Goal: Communication & Community: Answer question/provide support

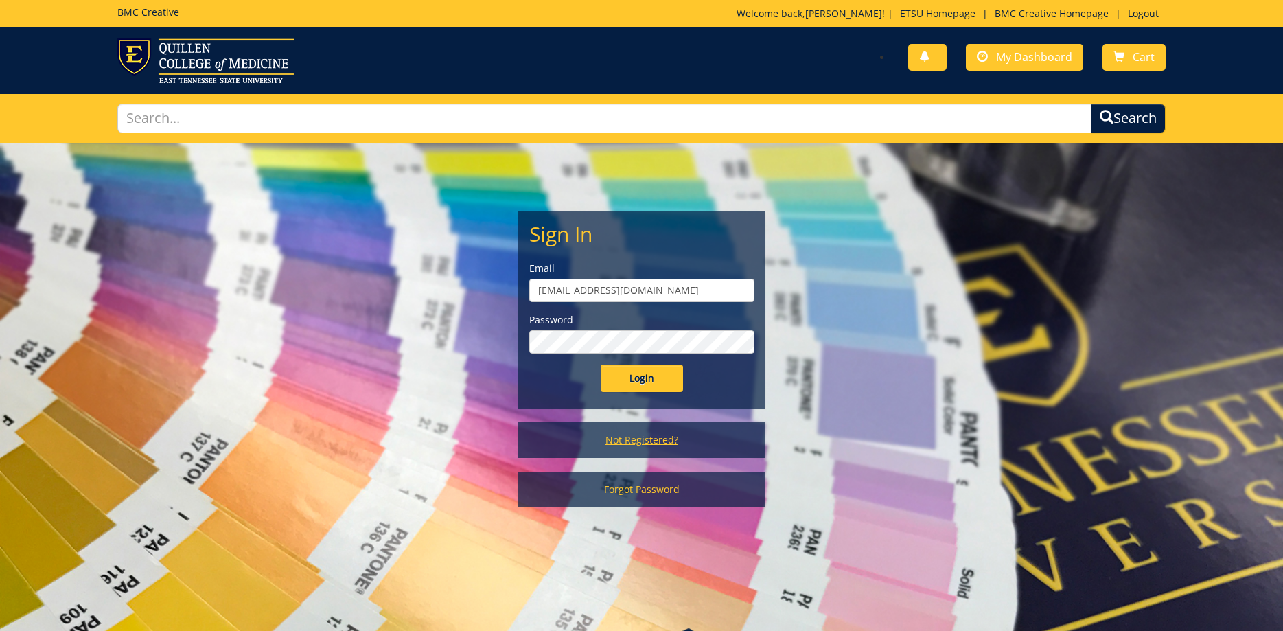
scroll to position [70, 0]
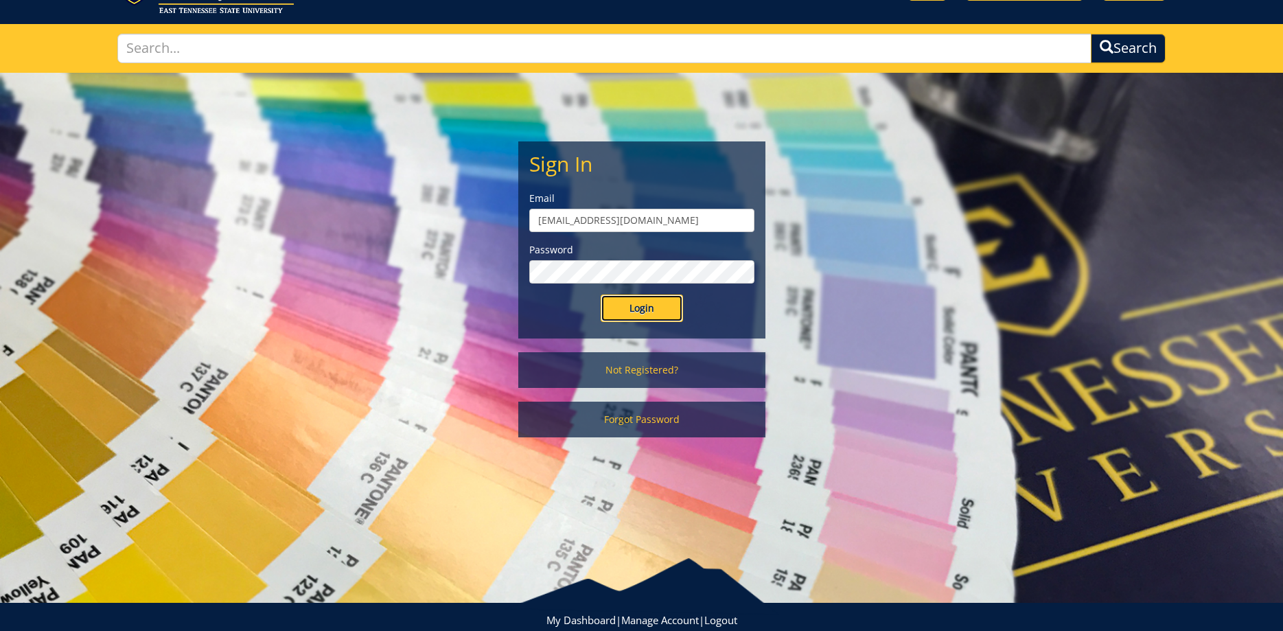
click at [667, 315] on input "Login" at bounding box center [642, 308] width 82 height 27
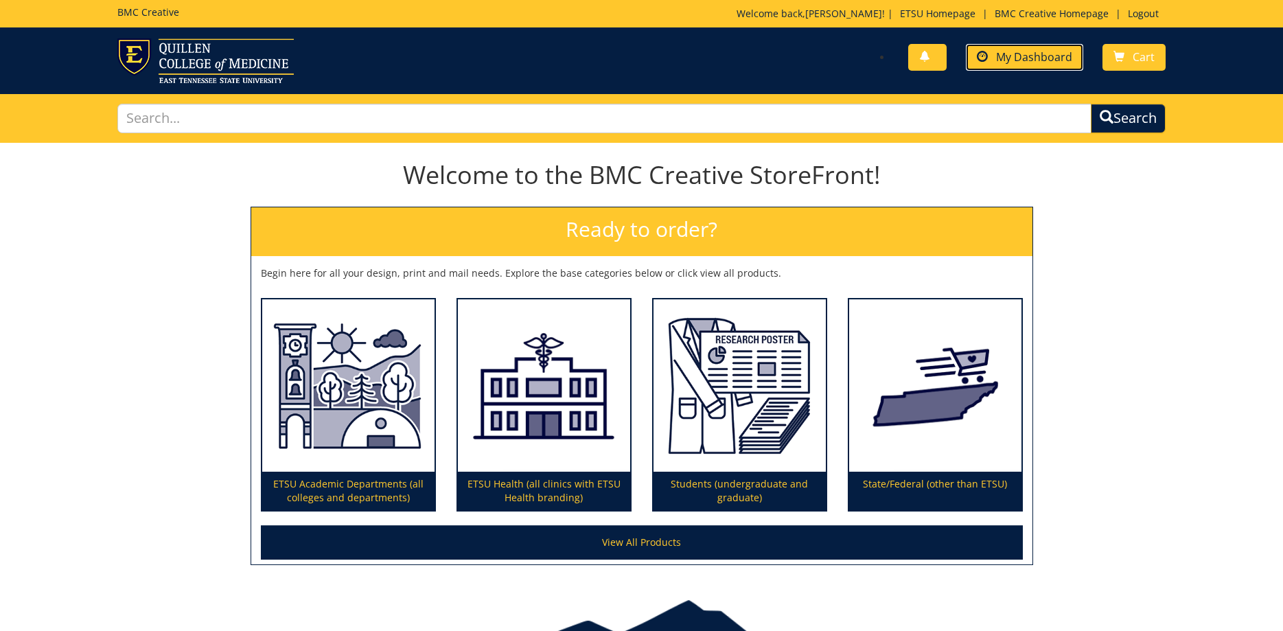
click at [1030, 47] on link "My Dashboard" at bounding box center [1024, 57] width 117 height 27
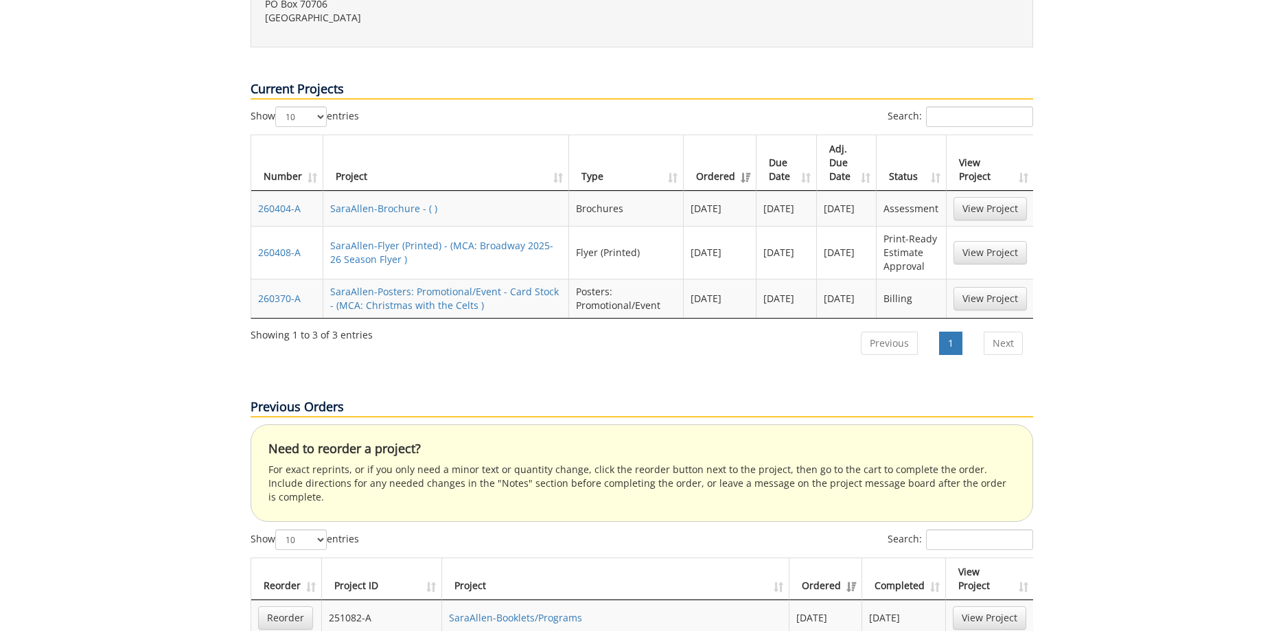
scroll to position [700, 0]
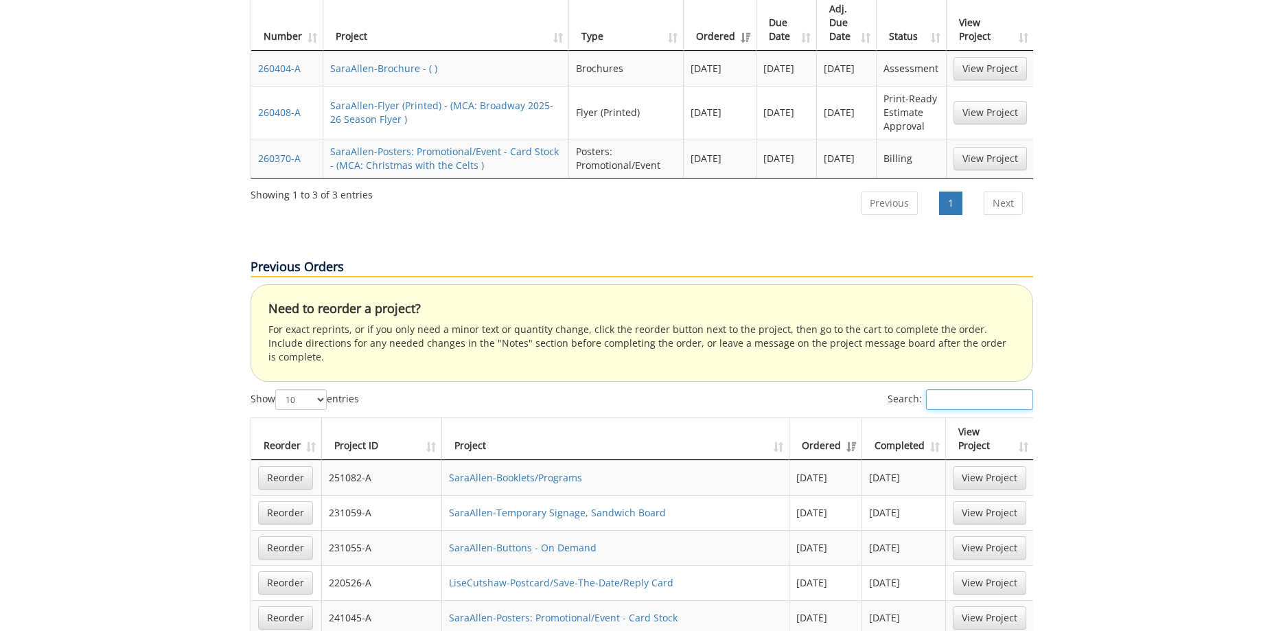
click at [961, 389] on input "Search:" at bounding box center [979, 399] width 107 height 21
paste input "260173-A"
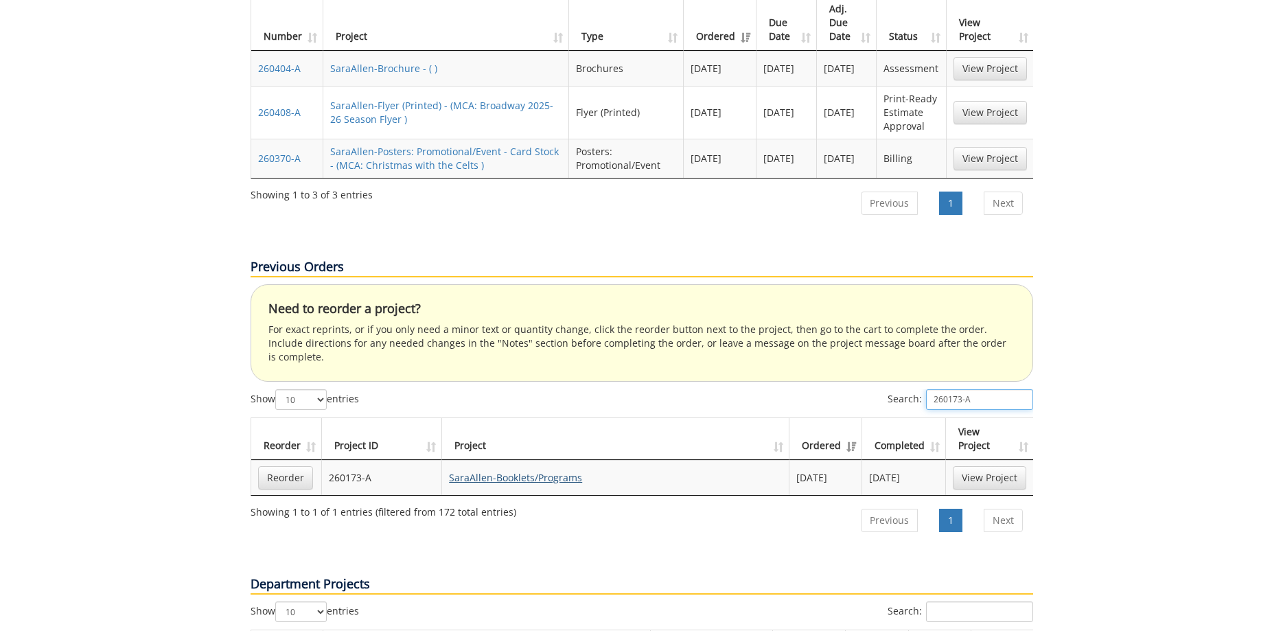
type input "260173-A"
click at [510, 471] on link "SaraAllen-Booklets/Programs" at bounding box center [515, 477] width 133 height 13
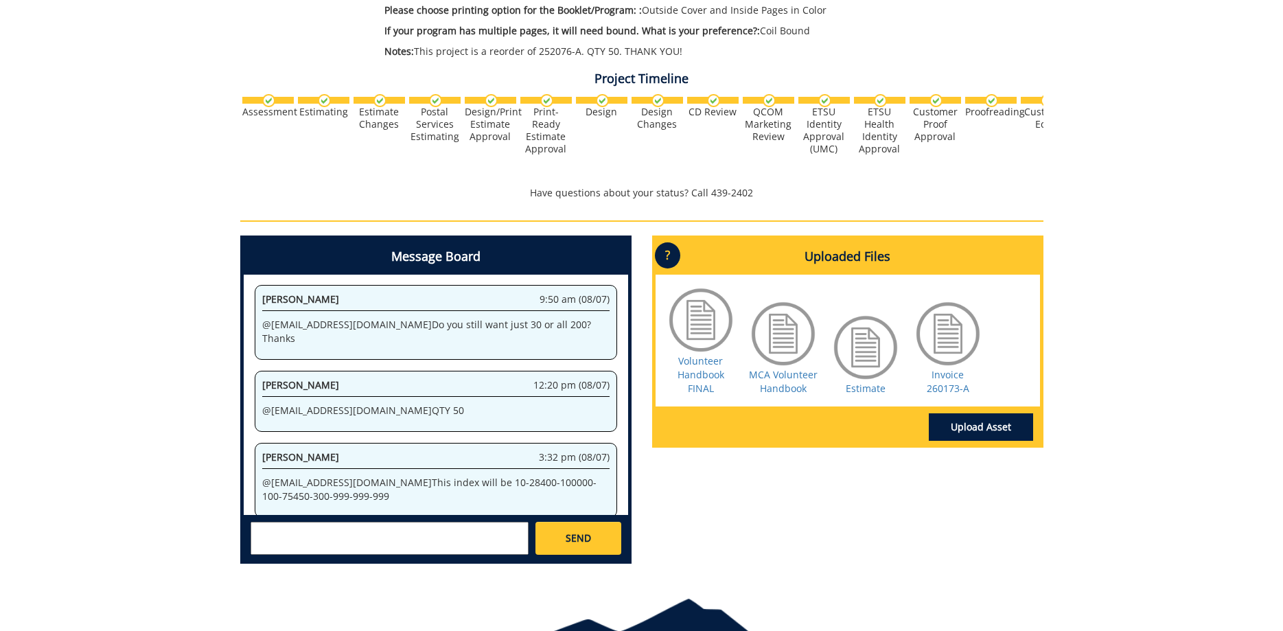
scroll to position [494, 0]
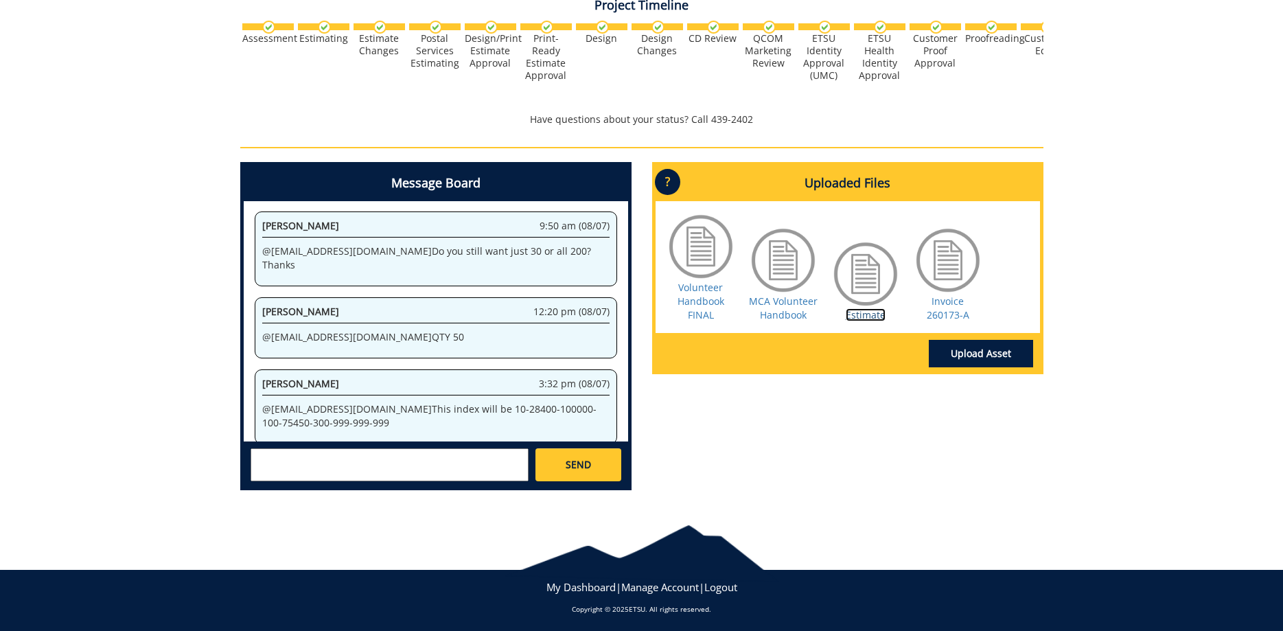
click at [862, 320] on link "Estimate" at bounding box center [866, 314] width 40 height 13
click at [420, 468] on textarea at bounding box center [390, 464] width 278 height 33
type textarea "@fair@mail.etsu.edu @conleyga@etsu.edu I just noticed this invoice is a lot mor…"
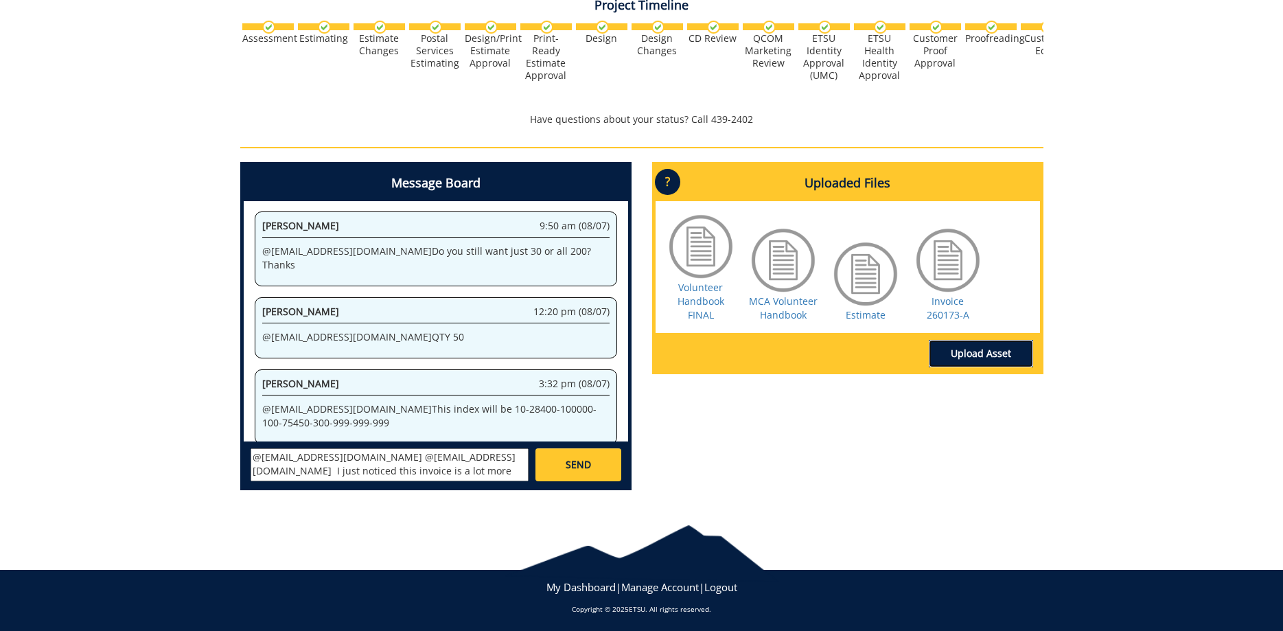
click at [996, 350] on link "Upload Asset" at bounding box center [981, 353] width 104 height 27
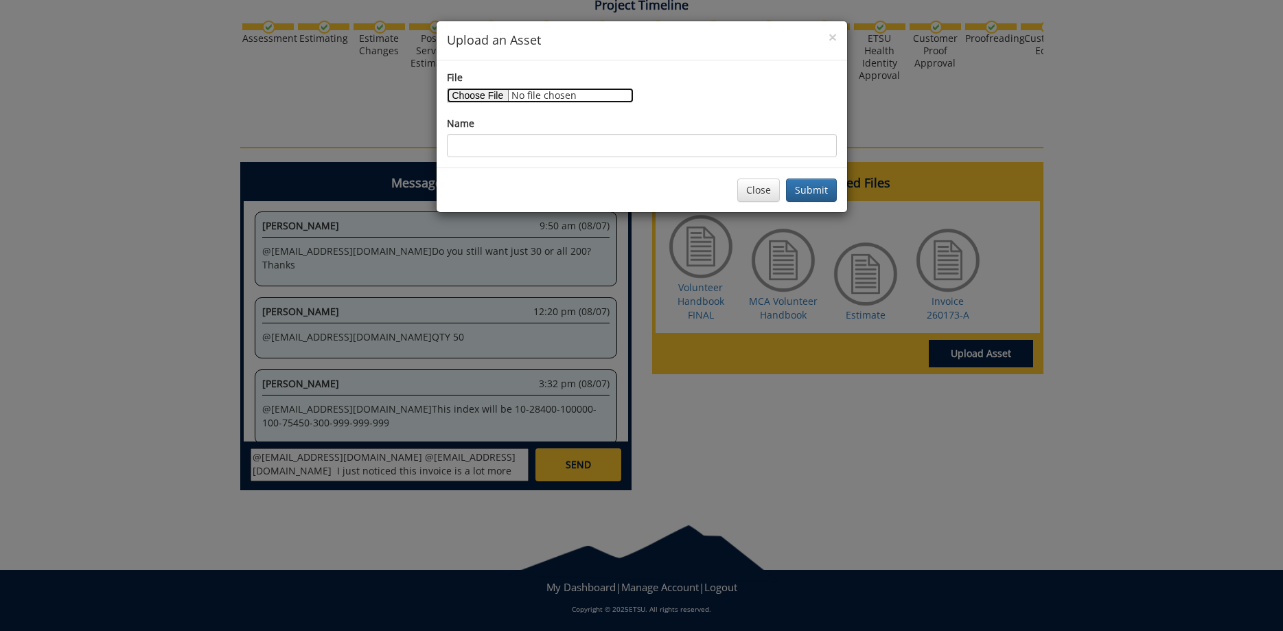
click at [474, 92] on input "File" at bounding box center [540, 95] width 187 height 15
type input "C:\fakepath\QUOTE - BMC Creative - Volunteer Handbook - $136.00.pdf"
click at [588, 152] on input "Name" at bounding box center [642, 145] width 390 height 23
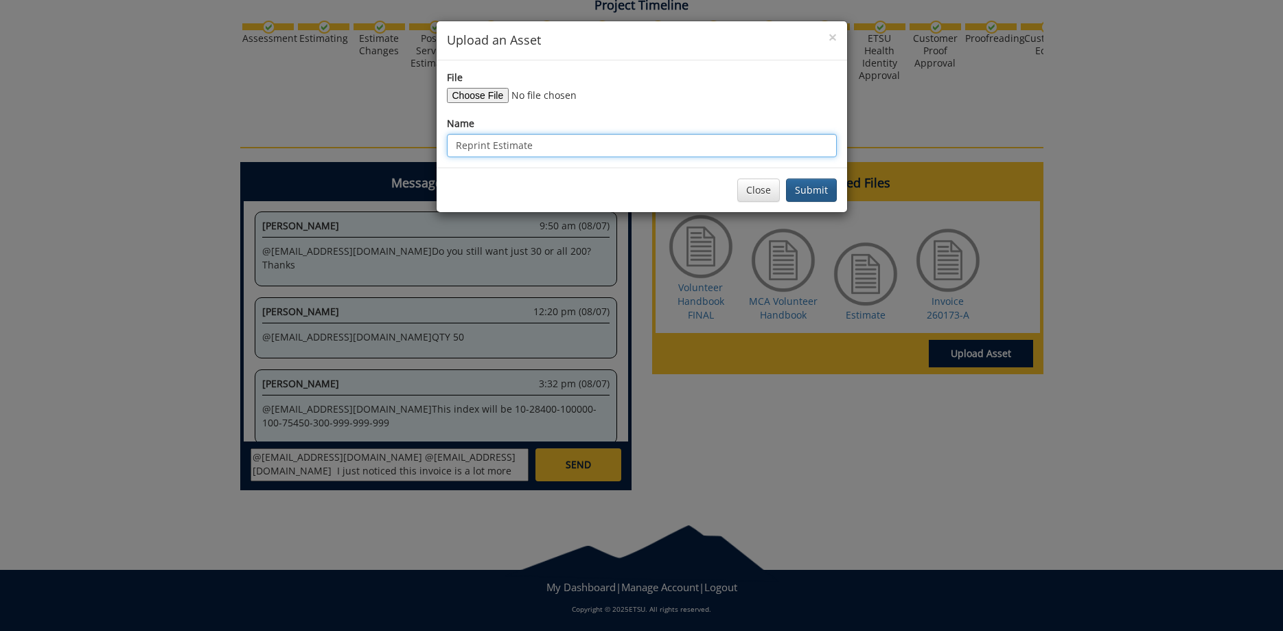
type input "Reprint Estimate"
click at [818, 190] on button "Submit" at bounding box center [811, 190] width 51 height 23
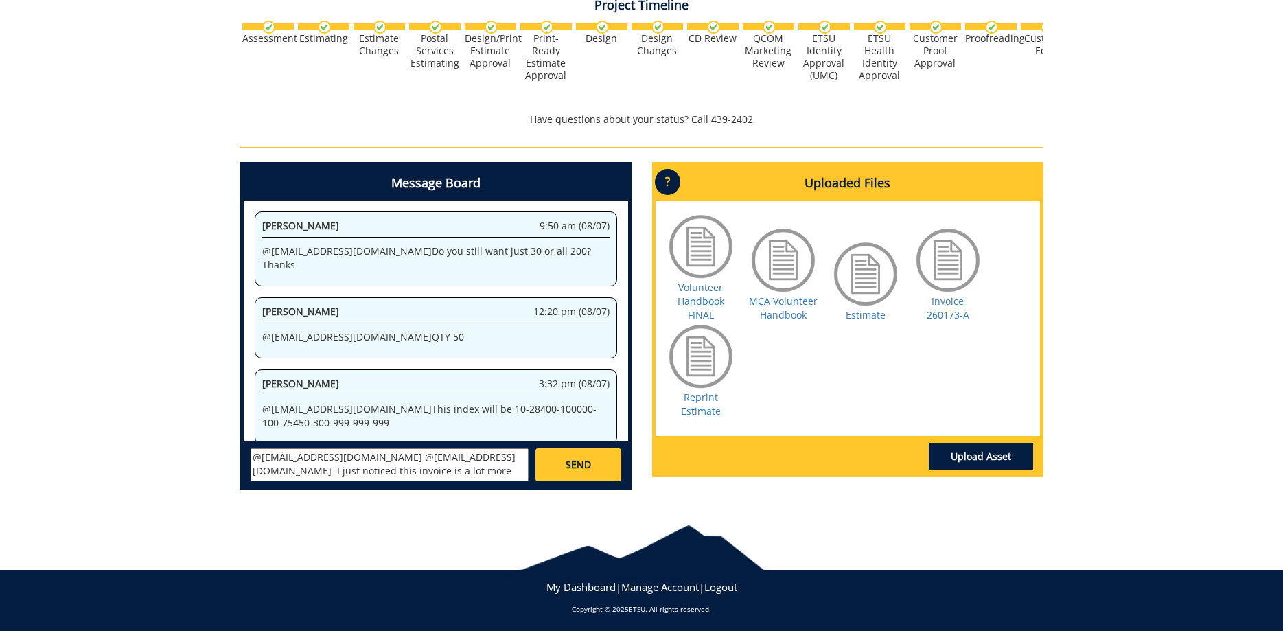
click at [485, 474] on textarea "@fair@mail.etsu.edu @conleyga@etsu.edu I just noticed this invoice is a lot mor…" at bounding box center [390, 464] width 278 height 33
click at [389, 476] on textarea "@fair@mail.etsu.edu @conleyga@etsu.edu I just noticed this invoice is a lot mor…" at bounding box center [390, 464] width 278 height 33
click at [491, 470] on textarea "@fair@mail.etsu.edu @conleyga@etsu.edu I just noticed this invoice is a lot mor…" at bounding box center [390, 464] width 278 height 33
type textarea "@[EMAIL_ADDRESS][DOMAIN_NAME] @[EMAIL_ADDRESS][DOMAIN_NAME] I just noticed this…"
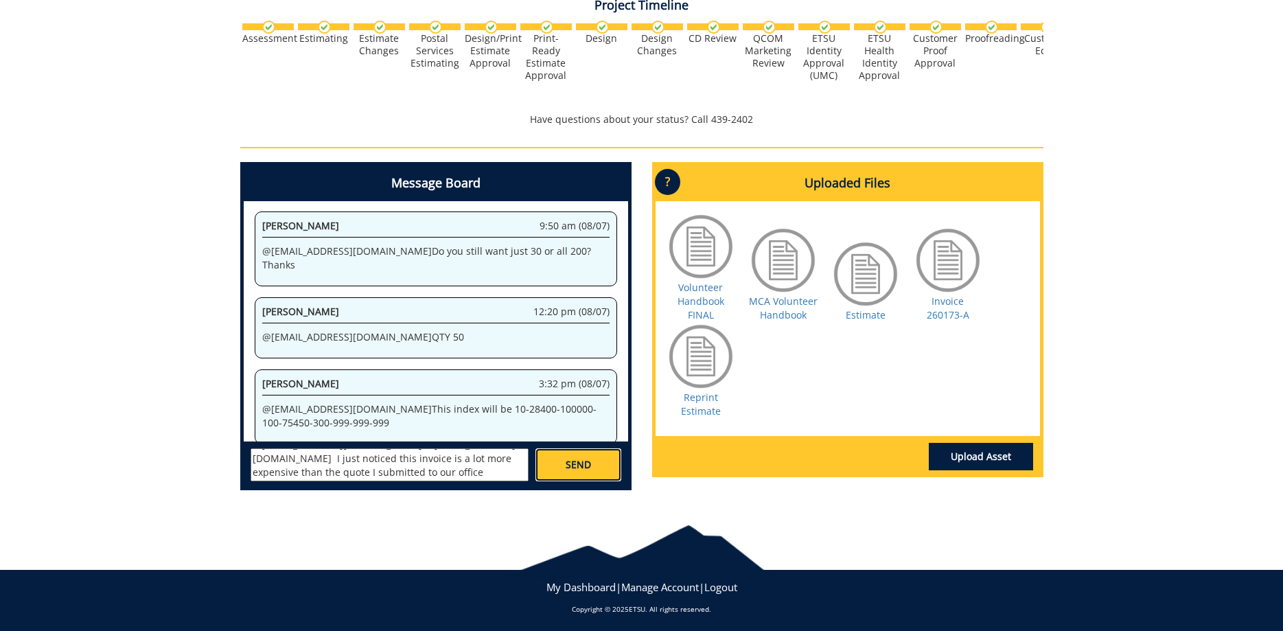
click at [579, 465] on span "SEND" at bounding box center [578, 465] width 25 height 14
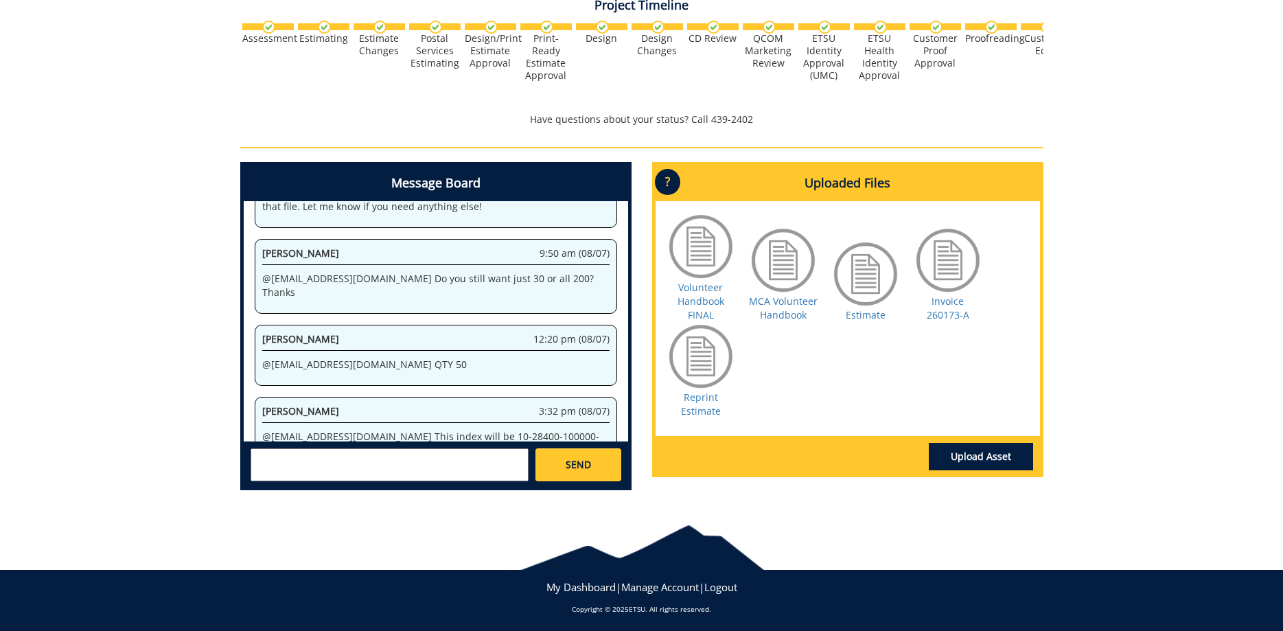
scroll to position [39111, 0]
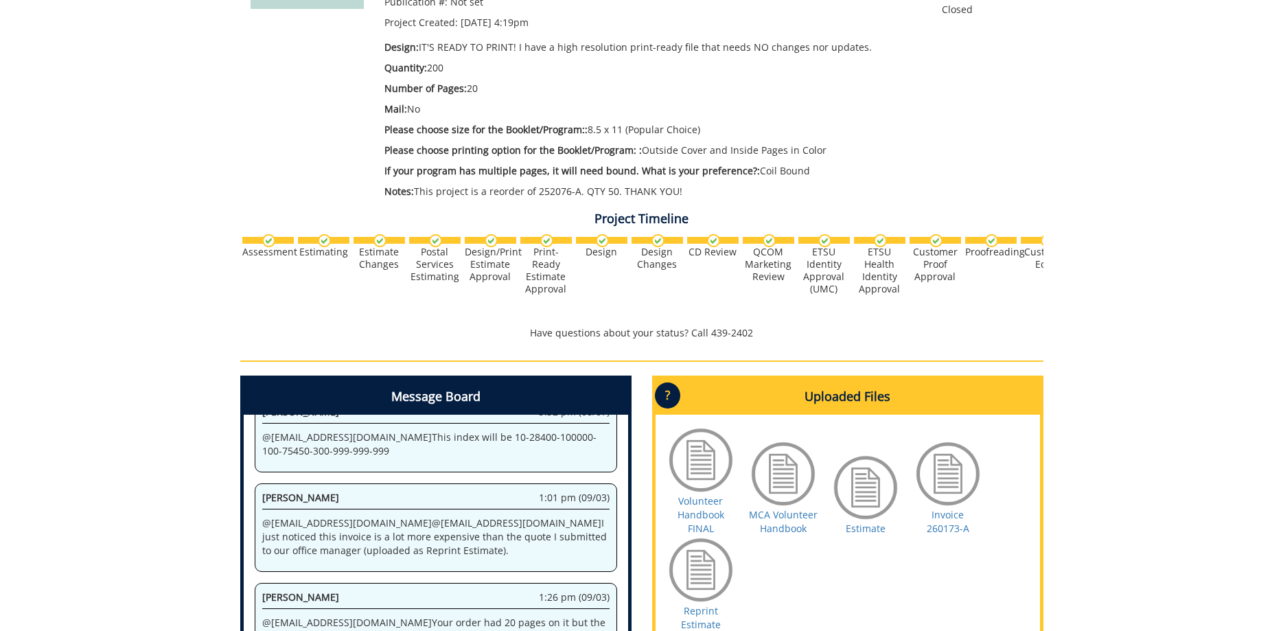
scroll to position [490, 0]
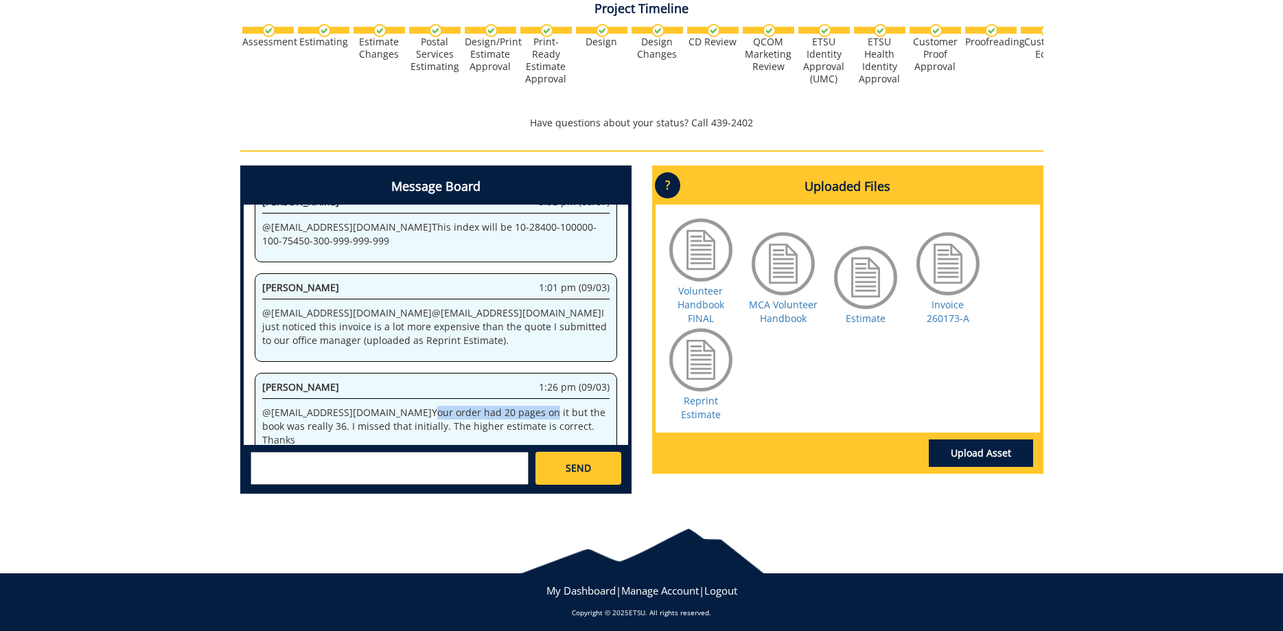
drag, startPoint x: 354, startPoint y: 402, endPoint x: 508, endPoint y: 402, distance: 153.8
click at [487, 406] on p "@ [EMAIL_ADDRESS][DOMAIN_NAME] Your order had 20 pages on it but the book was r…" at bounding box center [435, 426] width 347 height 41
click at [508, 406] on p "@ [EMAIL_ADDRESS][DOMAIN_NAME] Your order had 20 pages on it but the book was r…" at bounding box center [435, 426] width 347 height 41
drag, startPoint x: 411, startPoint y: 404, endPoint x: 587, endPoint y: 403, distance: 175.8
click at [571, 406] on p "@ allensb@etsu.edu Your order had 20 pages on it but the book was really 36. I …" at bounding box center [435, 426] width 347 height 41
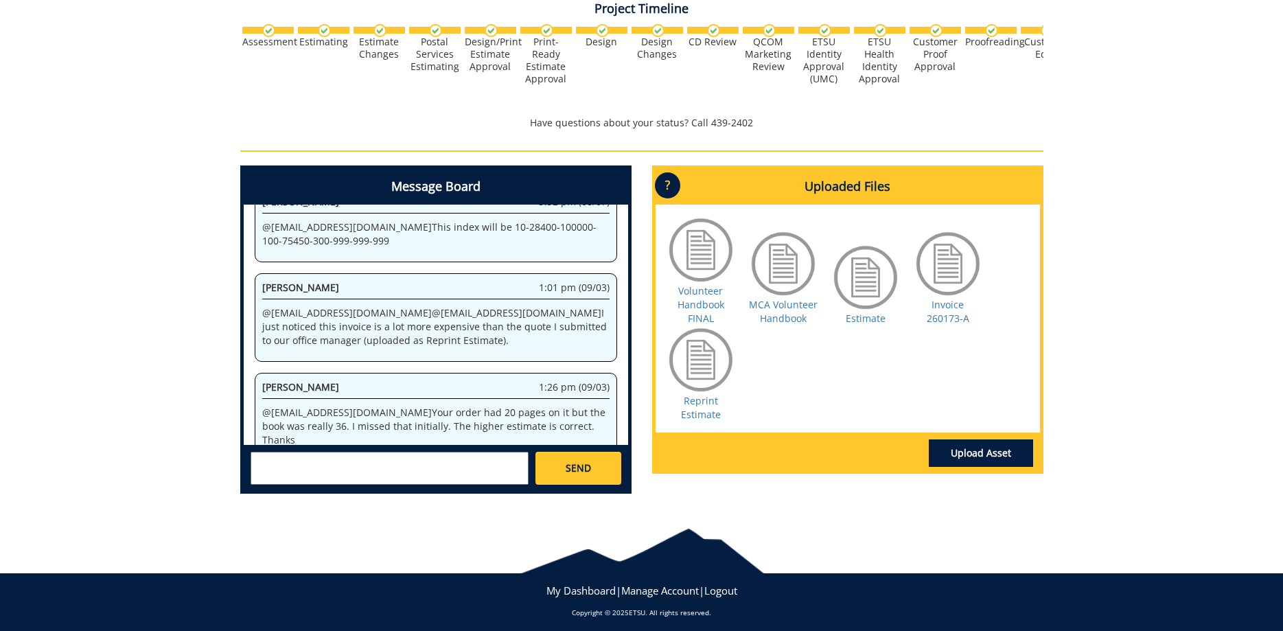
click at [587, 406] on p "@ allensb@etsu.edu Your order had 20 pages on it but the book was really 36. I …" at bounding box center [435, 426] width 347 height 41
drag, startPoint x: 264, startPoint y: 414, endPoint x: 369, endPoint y: 418, distance: 105.1
click at [369, 418] on p "@ allensb@etsu.edu Your order had 20 pages on it but the book was really 36. I …" at bounding box center [435, 426] width 347 height 41
click at [395, 410] on p "@ allensb@etsu.edu Your order had 20 pages on it but the book was really 36. I …" at bounding box center [435, 426] width 347 height 41
drag, startPoint x: 378, startPoint y: 397, endPoint x: 561, endPoint y: 407, distance: 183.6
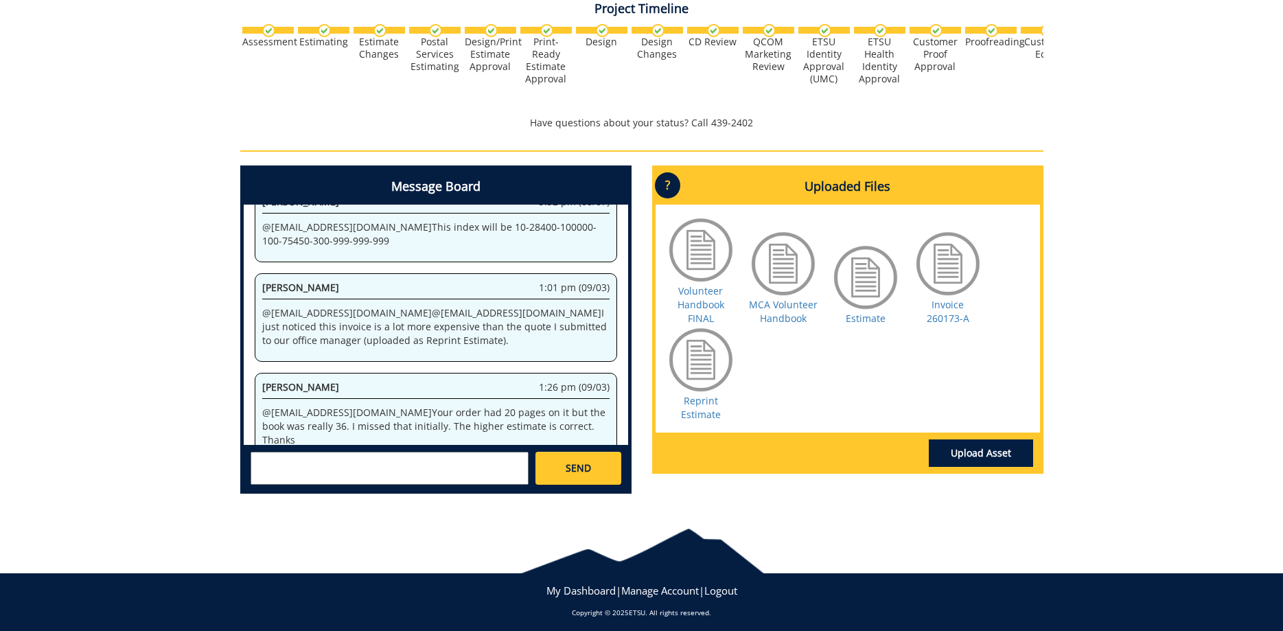
click at [553, 406] on p "@ allensb@etsu.edu Your order had 20 pages on it but the book was really 36. I …" at bounding box center [435, 426] width 347 height 41
click at [561, 407] on p "@ allensb@etsu.edu Your order had 20 pages on it but the book was really 36. I …" at bounding box center [435, 426] width 347 height 41
drag, startPoint x: 380, startPoint y: 398, endPoint x: 599, endPoint y: 406, distance: 219.9
click at [594, 406] on p "@ allensb@etsu.edu Your order had 20 pages on it but the book was really 36. I …" at bounding box center [435, 426] width 347 height 41
click at [599, 406] on p "@ allensb@etsu.edu Your order had 20 pages on it but the book was really 36. I …" at bounding box center [435, 426] width 347 height 41
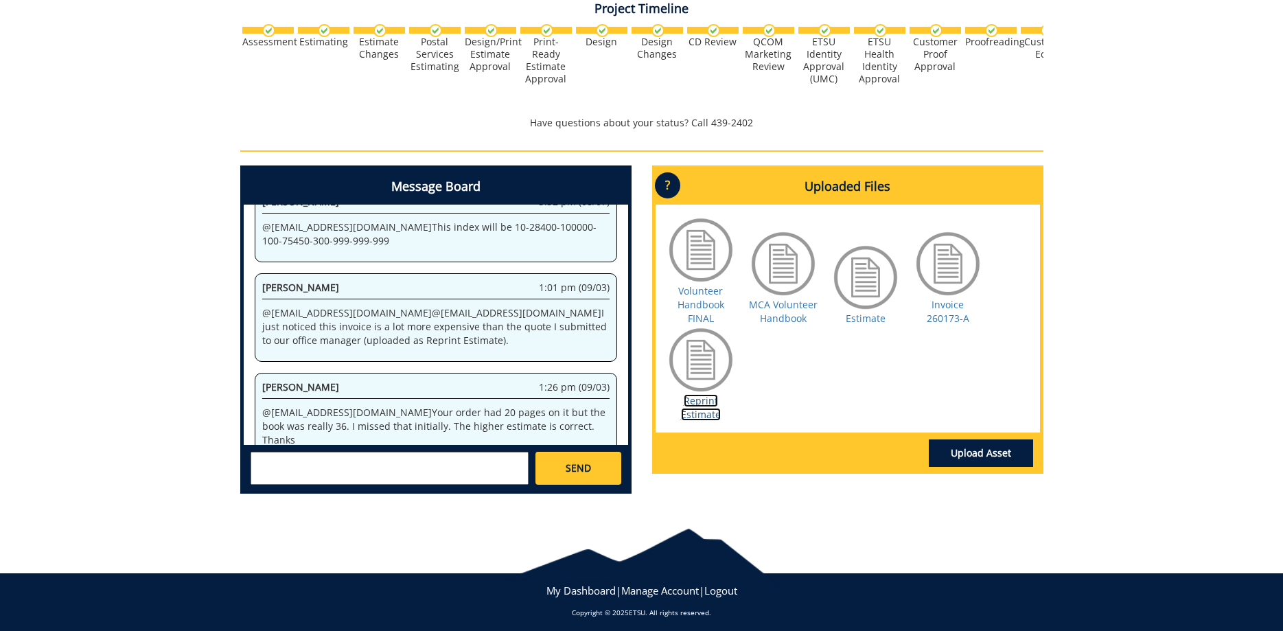
click at [695, 414] on link "Reprint Estimate" at bounding box center [701, 407] width 40 height 27
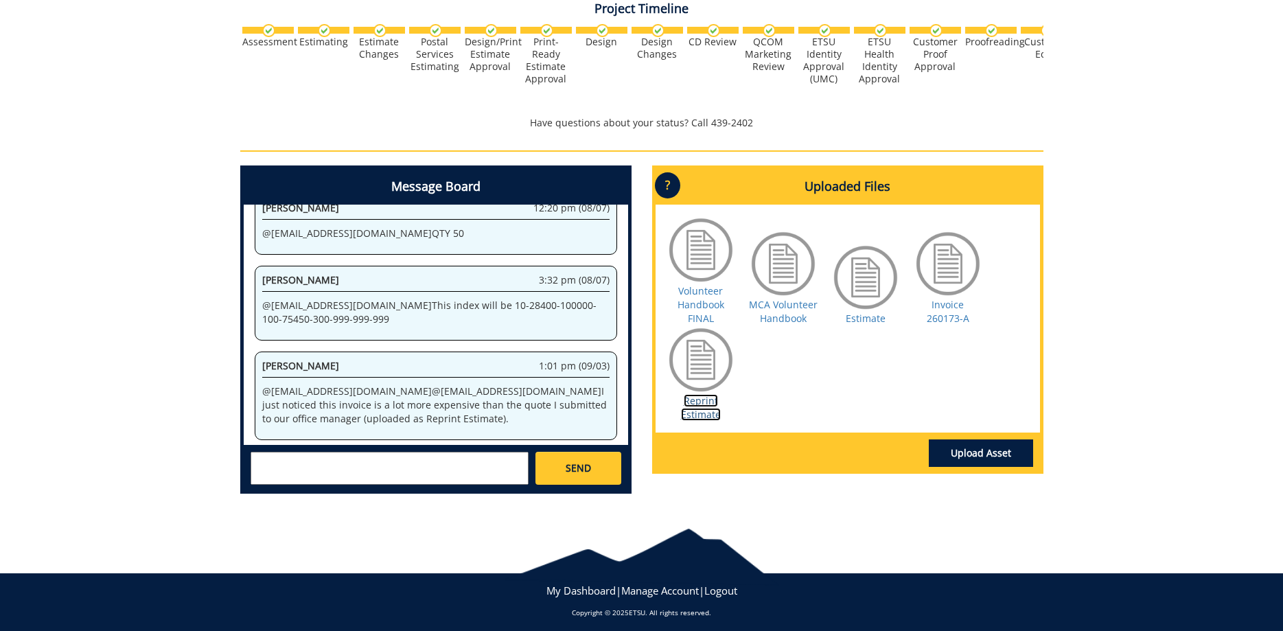
scroll to position [512, 0]
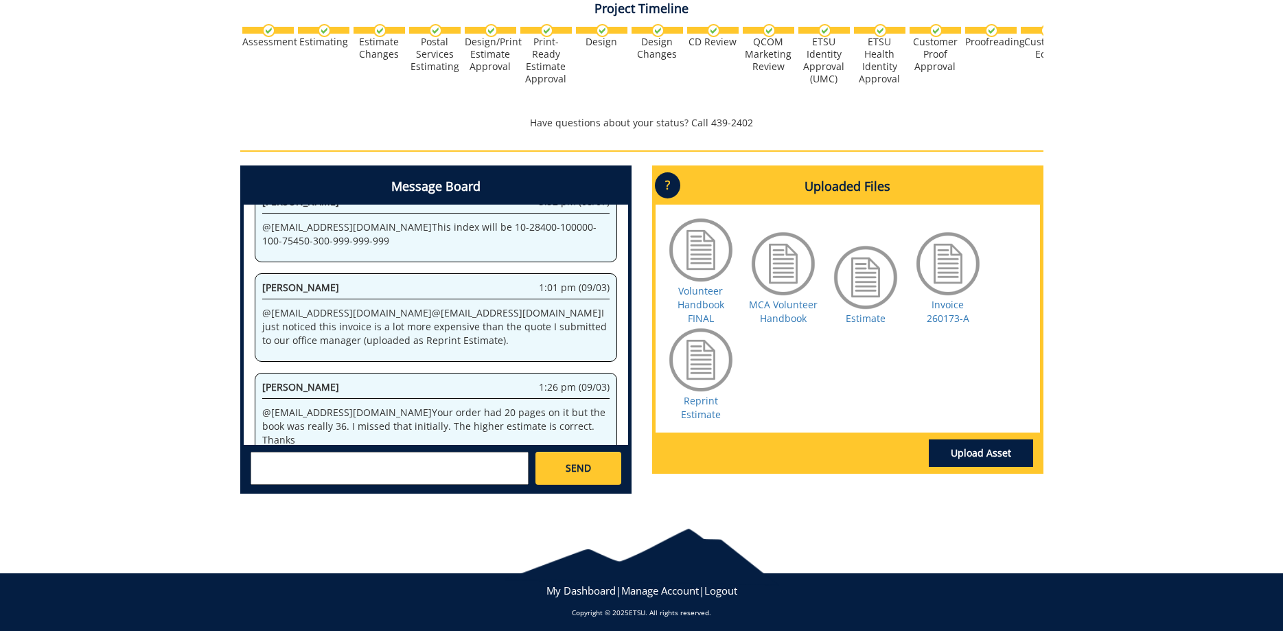
click at [347, 465] on textarea at bounding box center [390, 468] width 278 height 33
type textarea "@[EMAIL_ADDRESS][DOMAIN_NAME] I didn't have anyone contact me about the new est…"
click at [591, 467] on span "SEND" at bounding box center [578, 468] width 25 height 14
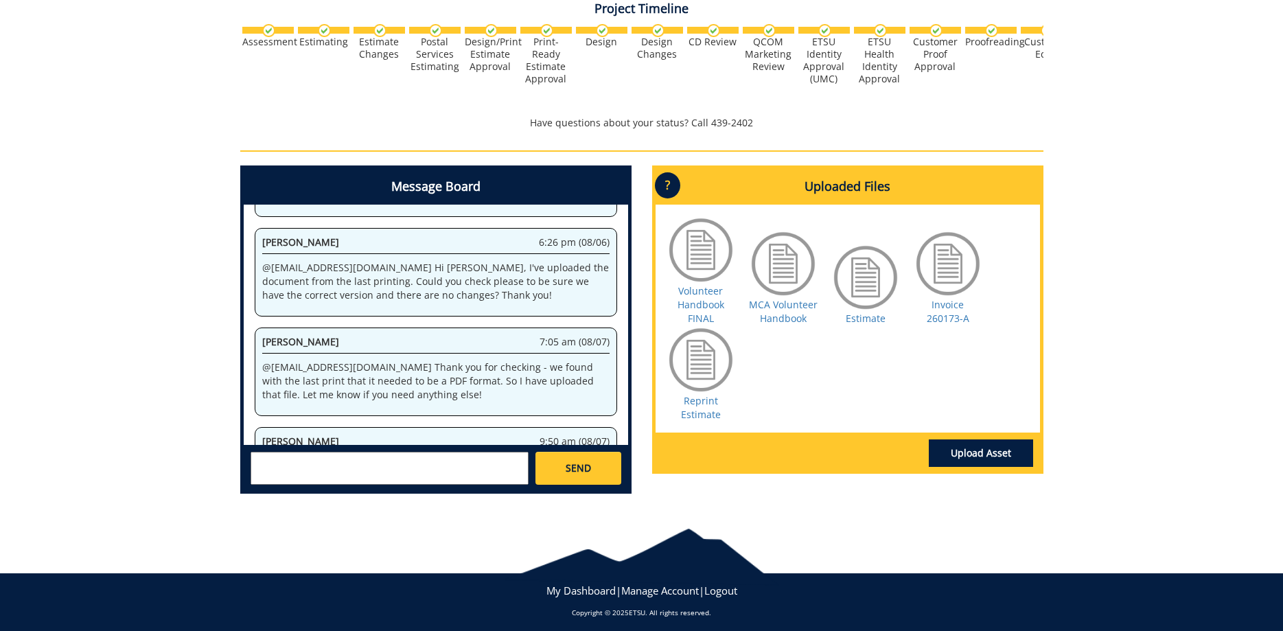
scroll to position [15344, 0]
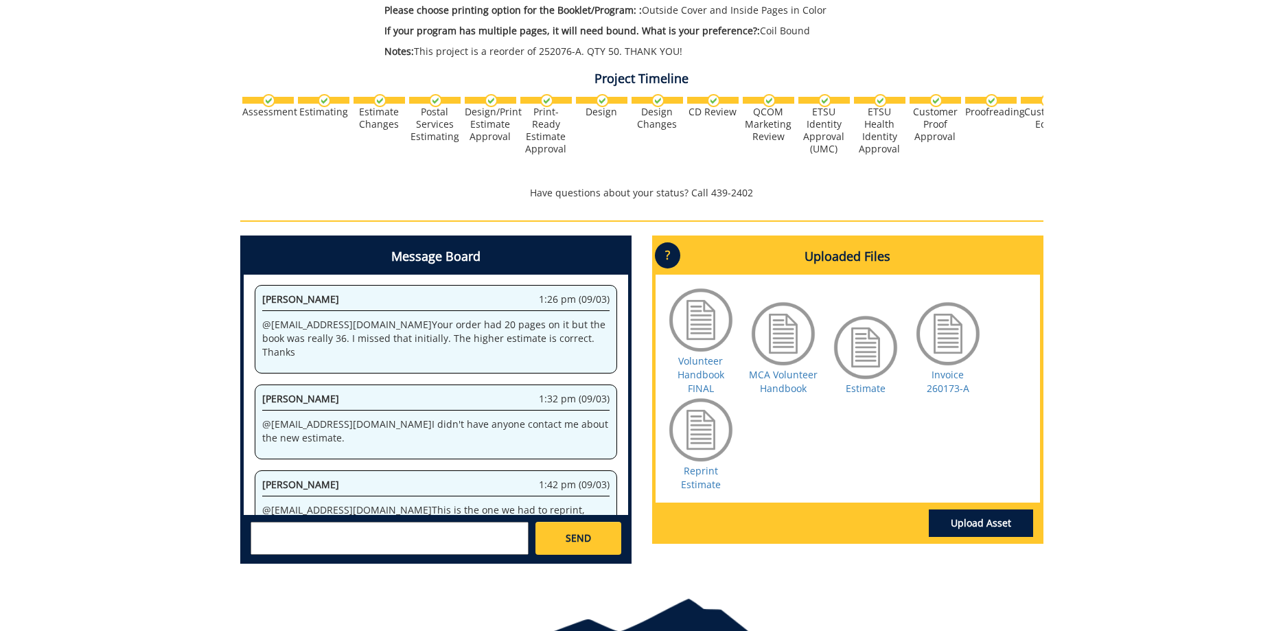
scroll to position [494, 0]
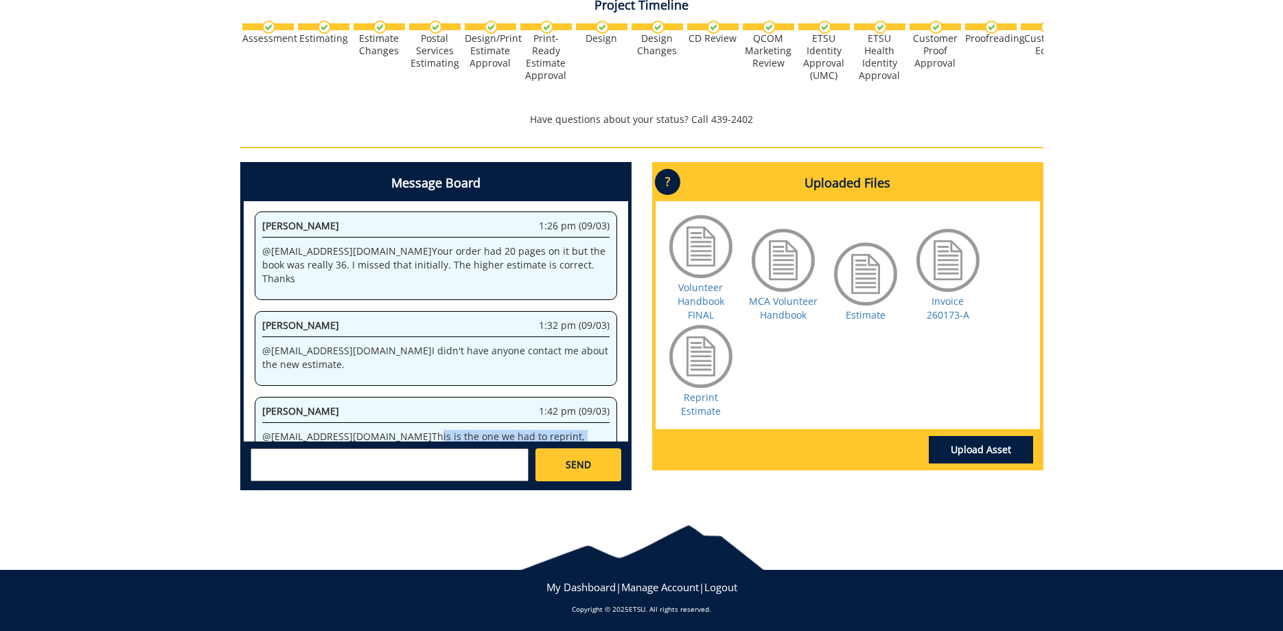
drag, startPoint x: 359, startPoint y: 409, endPoint x: 502, endPoint y: 405, distance: 142.8
click at [502, 430] on p "@ [EMAIL_ADDRESS][DOMAIN_NAME] This is the one we had to reprint, correct?" at bounding box center [435, 443] width 347 height 27
click at [520, 417] on div "[PERSON_NAME] 1:42 pm (09/03) @ [EMAIL_ADDRESS][DOMAIN_NAME] This is the one we…" at bounding box center [436, 434] width 363 height 75
click at [455, 449] on textarea at bounding box center [390, 464] width 278 height 33
click at [444, 457] on textarea at bounding box center [390, 464] width 278 height 33
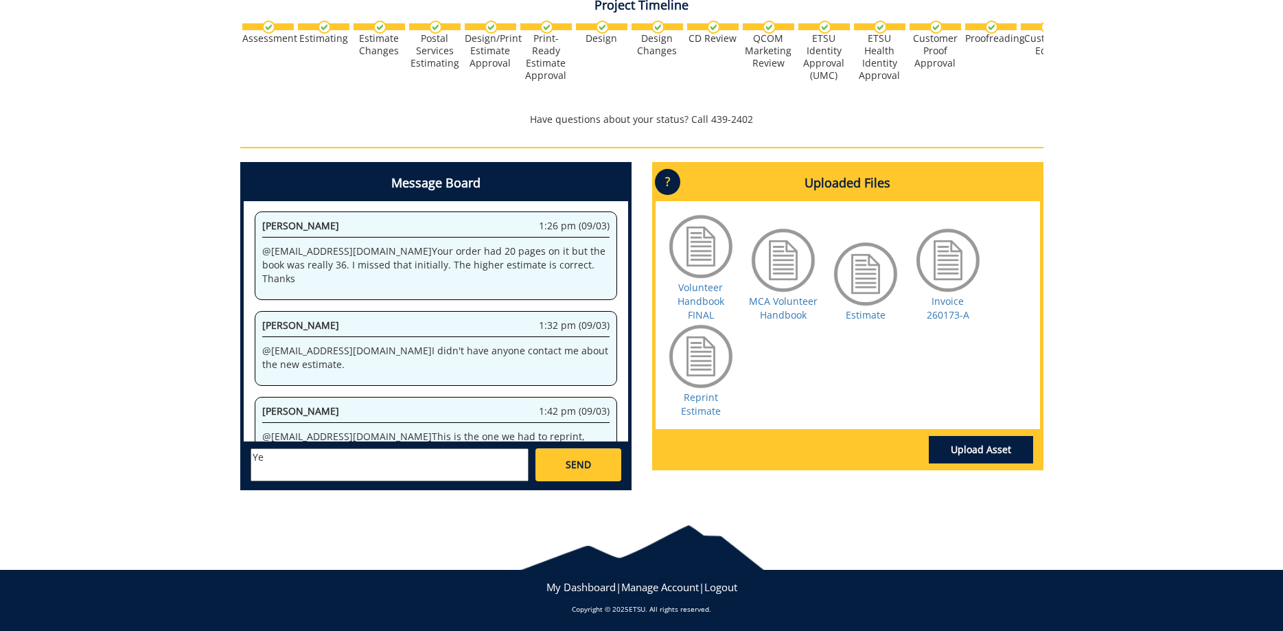
type textarea "Y"
click at [378, 477] on textarea "@[EMAIL_ADDRESS][DOMAIN_NAME] Yes, is there not an esiamte that comes with a re…" at bounding box center [390, 464] width 278 height 33
click at [325, 470] on textarea "@[EMAIL_ADDRESS][DOMAIN_NAME] Yes, is there not an esiamte that comes with a re…" at bounding box center [390, 464] width 278 height 33
drag, startPoint x: 321, startPoint y: 487, endPoint x: 332, endPoint y: 484, distance: 11.5
click at [321, 487] on div "Message Board System 4:19 pm (07/29) Welcome to the Project Messenger. All mess…" at bounding box center [436, 331] width 412 height 339
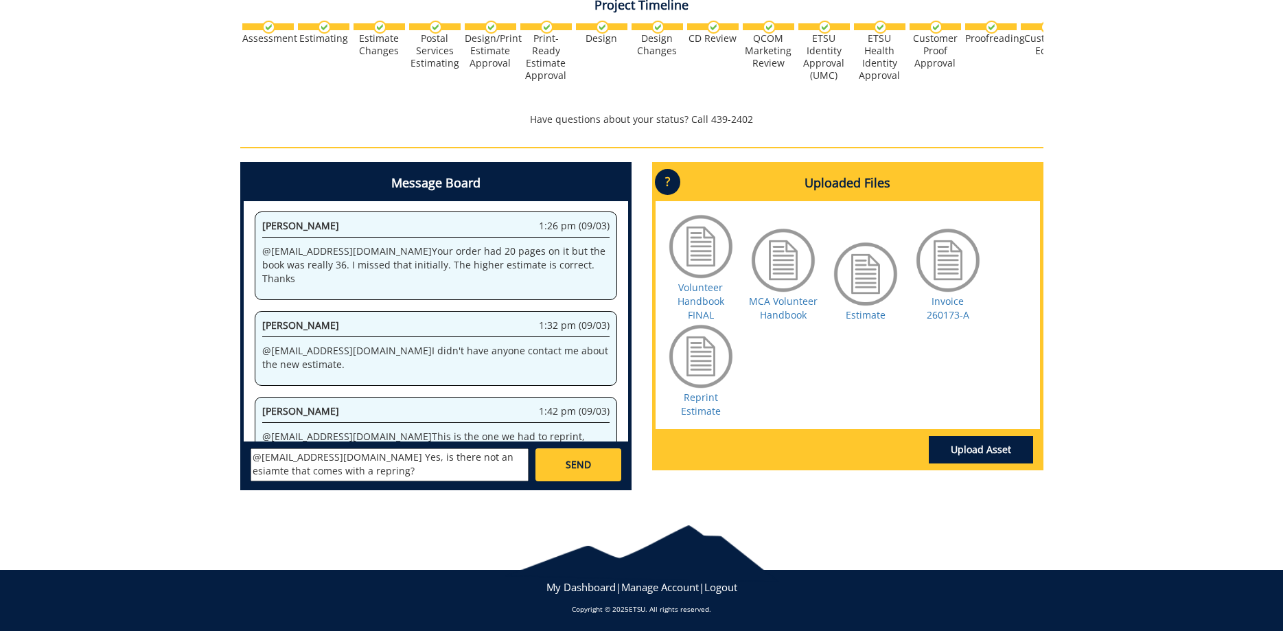
drag, startPoint x: 399, startPoint y: 468, endPoint x: 365, endPoint y: 455, distance: 36.7
click at [365, 455] on textarea "@[EMAIL_ADDRESS][DOMAIN_NAME] Yes, is there not an esiamte that comes with a re…" at bounding box center [390, 464] width 278 height 33
type textarea "@[EMAIL_ADDRESS][DOMAIN_NAME] Yes"
click at [582, 468] on span "SEND" at bounding box center [578, 465] width 25 height 14
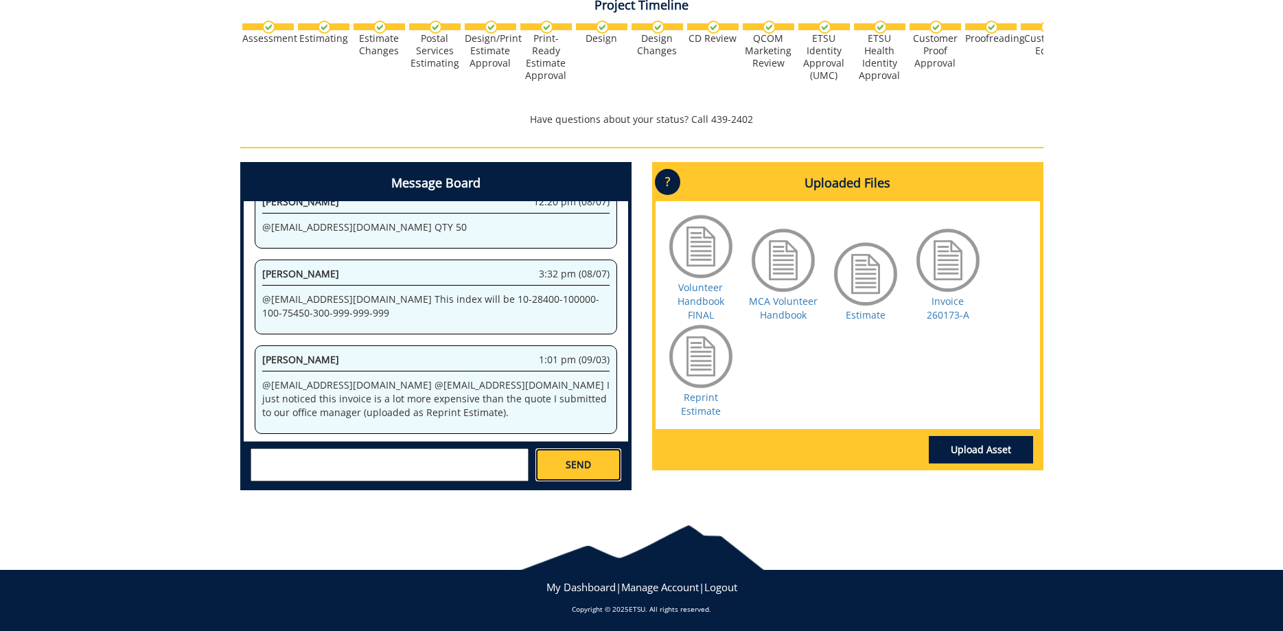
scroll to position [33917, 0]
